Goal: Transaction & Acquisition: Book appointment/travel/reservation

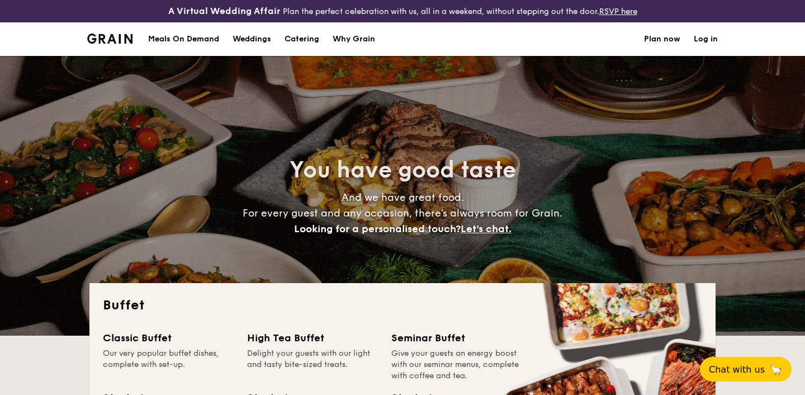
select select
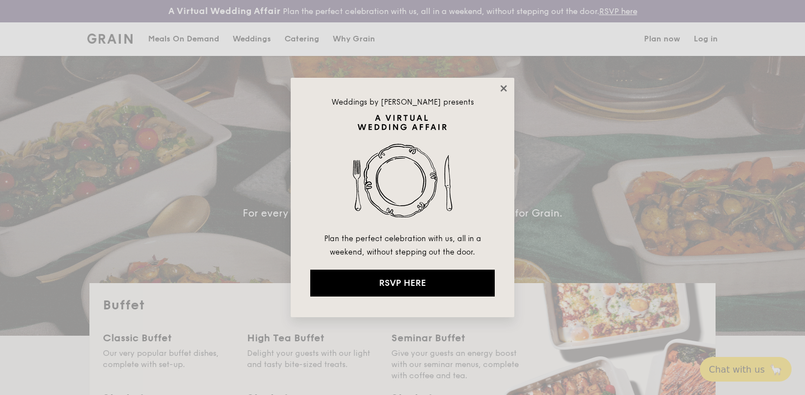
click at [503, 86] on icon at bounding box center [504, 88] width 10 height 10
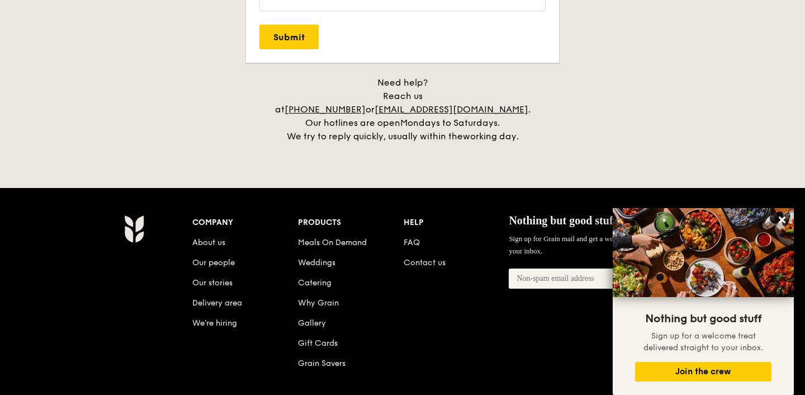
scroll to position [2434, 0]
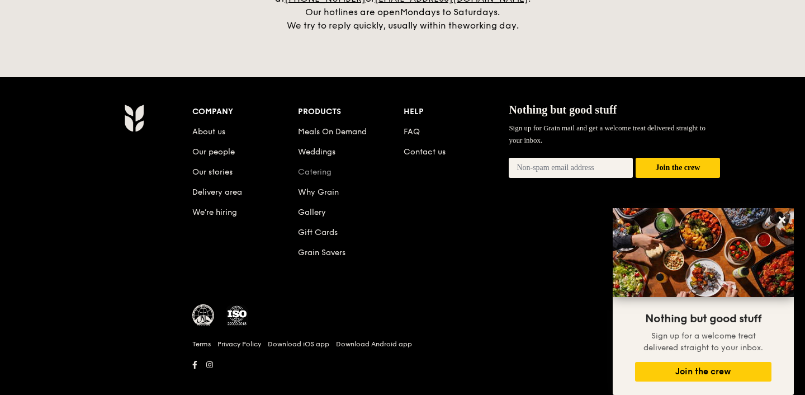
click at [310, 167] on link "Catering" at bounding box center [315, 172] width 34 height 10
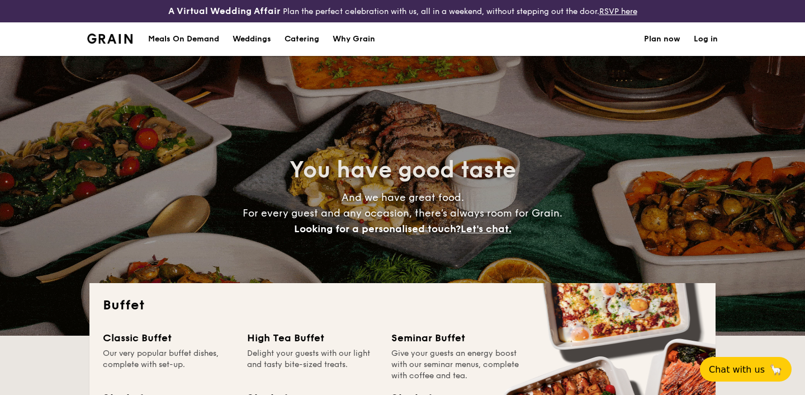
select select
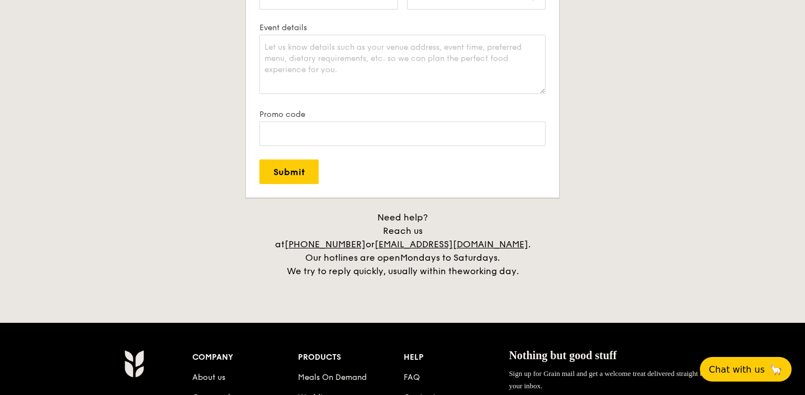
scroll to position [2434, 0]
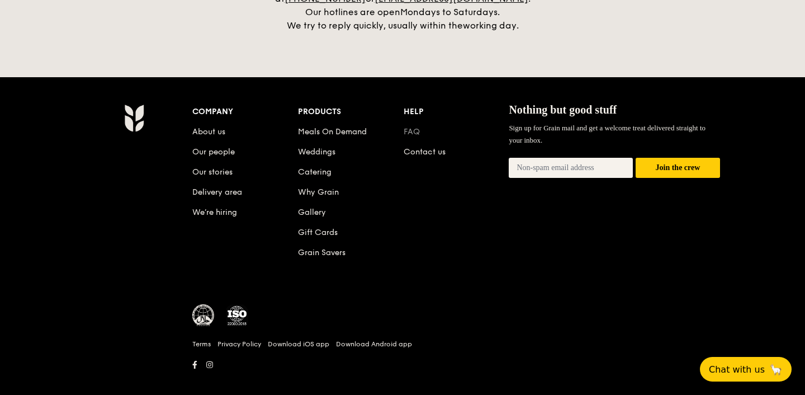
click at [416, 127] on link "FAQ" at bounding box center [412, 132] width 16 height 10
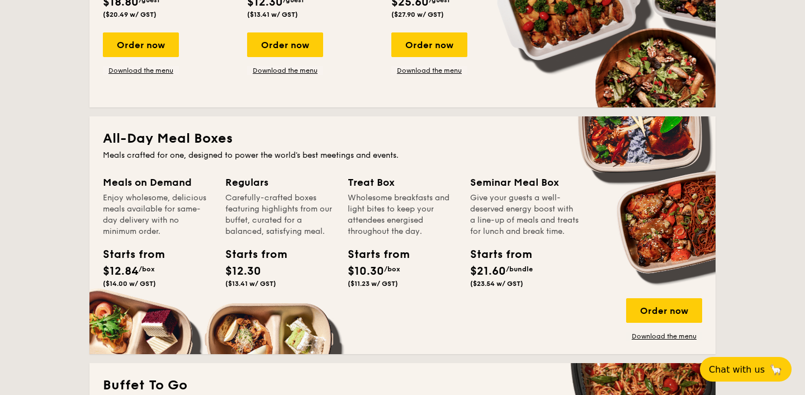
scroll to position [0, 0]
